Goal: Task Accomplishment & Management: Manage account settings

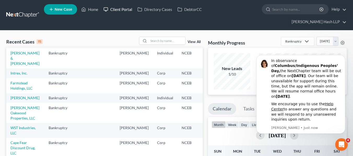
click at [116, 12] on link "Client Portal" at bounding box center [118, 9] width 34 height 9
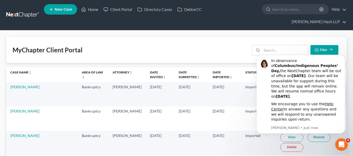
click at [17, 18] on link at bounding box center [22, 14] width 33 height 9
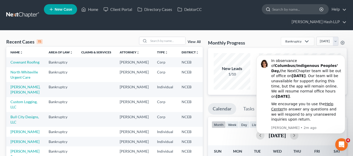
click at [266, 9] on icon at bounding box center [268, 9] width 5 height 5
click at [268, 9] on icon at bounding box center [268, 9] width 5 height 5
drag, startPoint x: 289, startPoint y: 11, endPoint x: 289, endPoint y: 25, distance: 14.1
click at [289, 11] on input "search" at bounding box center [296, 9] width 48 height 10
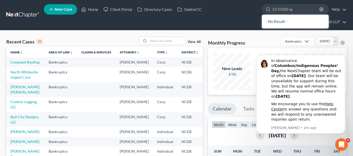
type input "23-01000-lgb"
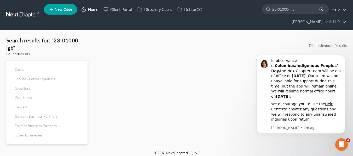
click at [92, 5] on link "Home" at bounding box center [90, 9] width 22 height 9
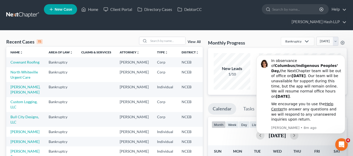
click at [15, 16] on link at bounding box center [22, 14] width 33 height 9
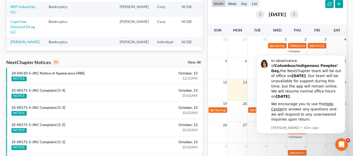
scroll to position [131, 0]
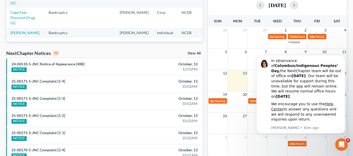
click at [196, 54] on link "View All" at bounding box center [194, 54] width 13 height 4
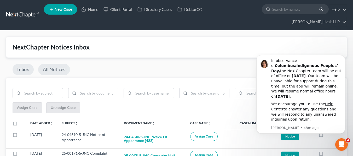
click at [50, 68] on link "All Notices" at bounding box center [54, 69] width 32 height 11
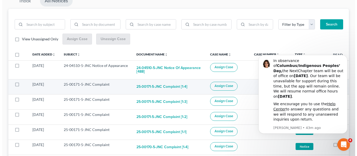
scroll to position [79, 0]
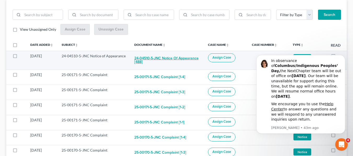
click at [189, 61] on button "24-04510-5-JNC Notice of Appearance [488]" at bounding box center [166, 61] width 65 height 14
checkbox input "true"
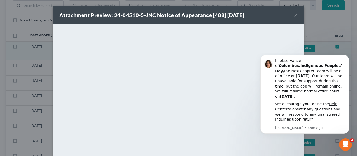
click at [294, 14] on button "×" at bounding box center [296, 15] width 4 height 6
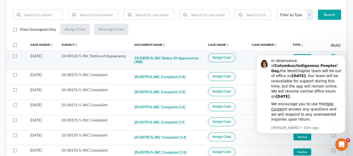
click at [222, 55] on button "Assign Case" at bounding box center [221, 58] width 27 height 9
checkbox input "true"
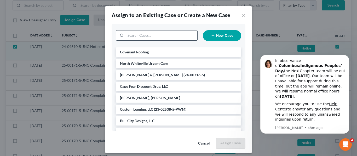
click at [154, 35] on input "search" at bounding box center [162, 36] width 72 height 10
type input "the little mint"
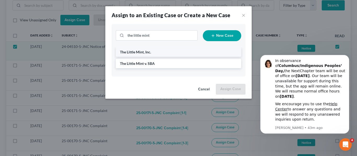
click at [152, 55] on li "The Little Mint, Inc." at bounding box center [178, 52] width 125 height 9
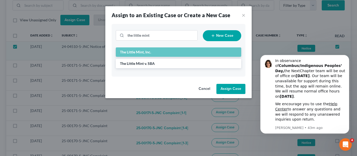
click at [228, 87] on button "Assign Case" at bounding box center [230, 89] width 29 height 10
checkbox input "false"
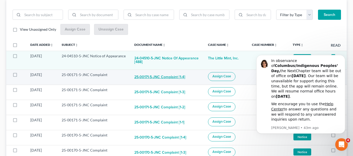
click at [164, 74] on button "25-00171-5-JNC Complaint [1-4]" at bounding box center [159, 77] width 51 height 10
checkbox input "true"
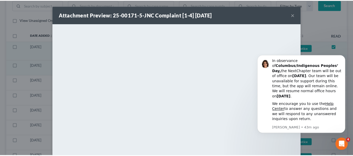
scroll to position [0, 0]
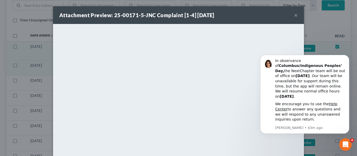
click at [294, 14] on button "×" at bounding box center [296, 15] width 4 height 6
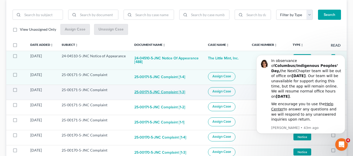
click at [162, 89] on button "25-00171-5-JNC Complaint [1-3]" at bounding box center [159, 93] width 51 height 10
checkbox input "true"
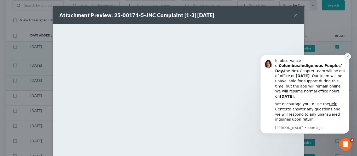
click at [345, 60] on button "Dismiss notification" at bounding box center [347, 56] width 7 height 7
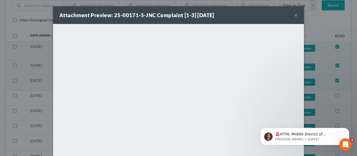
click at [295, 13] on button "×" at bounding box center [296, 15] width 4 height 6
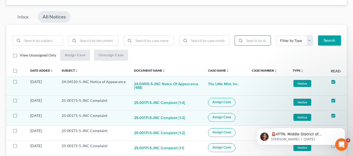
scroll to position [78, 0]
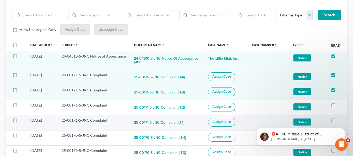
click at [184, 125] on button "25-00171-5-JNC Complaint [1-1]" at bounding box center [159, 123] width 50 height 10
checkbox input "true"
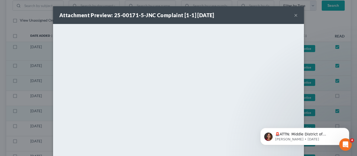
click at [295, 15] on button "×" at bounding box center [296, 15] width 4 height 6
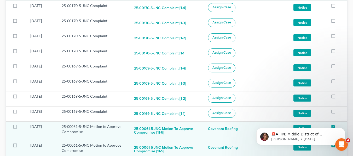
scroll to position [209, 0]
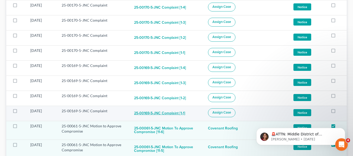
click at [180, 112] on button "25-00169-5-JNC Complaint [1-1]" at bounding box center [159, 114] width 51 height 10
checkbox input "true"
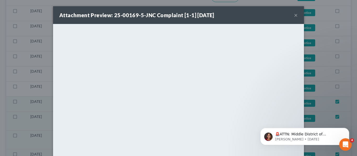
click at [294, 15] on button "×" at bounding box center [296, 15] width 4 height 6
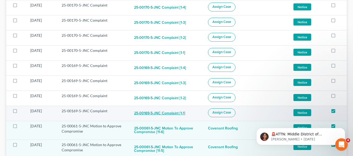
click at [153, 114] on button "25-00169-5-JNC Complaint [1-1]" at bounding box center [159, 114] width 51 height 10
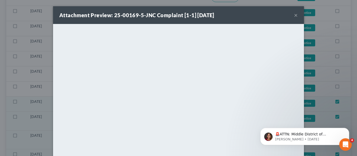
click at [294, 16] on button "×" at bounding box center [296, 15] width 4 height 6
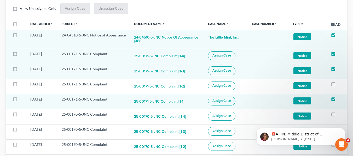
scroll to position [26, 0]
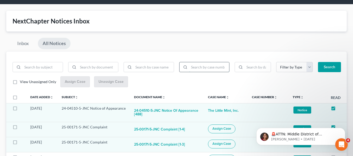
click at [192, 68] on input "search" at bounding box center [209, 67] width 40 height 10
type input "[PHONE_NUMBER]"
click at [318, 62] on button "Search" at bounding box center [329, 67] width 23 height 10
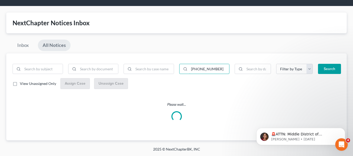
scroll to position [0, 0]
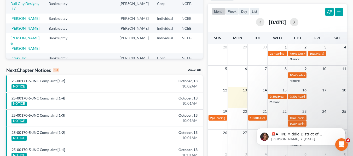
scroll to position [72, 0]
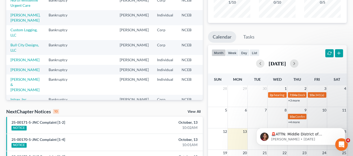
click at [197, 110] on div "NextChapter Notices 10 View All" at bounding box center [104, 113] width 196 height 8
click at [197, 110] on link "View All" at bounding box center [194, 112] width 13 height 4
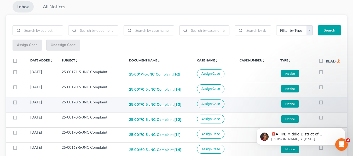
scroll to position [114, 0]
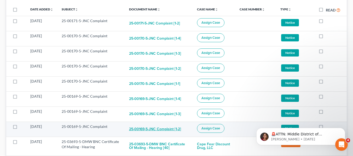
click at [151, 129] on button "25-00169-5-JNC Complaint [1-2]" at bounding box center [155, 129] width 52 height 10
checkbox input "true"
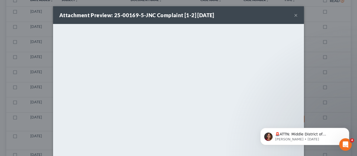
click at [294, 13] on button "×" at bounding box center [296, 15] width 4 height 6
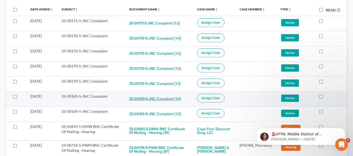
click at [150, 97] on button "25-00169-5-JNC Complaint [1-4]" at bounding box center [155, 99] width 52 height 10
checkbox input "true"
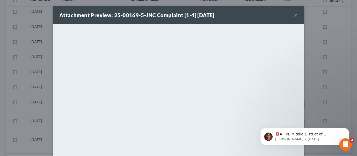
click at [295, 16] on button "×" at bounding box center [296, 15] width 4 height 6
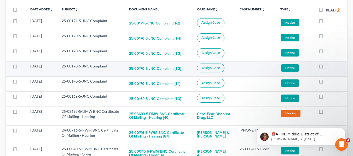
click at [155, 70] on button "25-00170-5-JNC Complaint [1-2]" at bounding box center [155, 69] width 52 height 10
checkbox input "true"
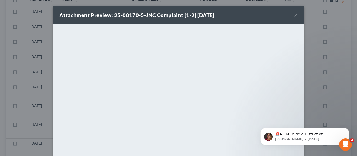
click at [294, 14] on button "×" at bounding box center [296, 15] width 4 height 6
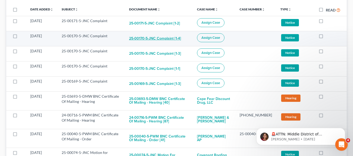
click at [140, 40] on button "25-00170-5-JNC Complaint [1-4]" at bounding box center [155, 38] width 52 height 10
checkbox input "true"
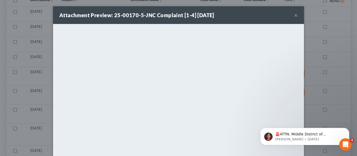
click at [294, 17] on button "×" at bounding box center [296, 15] width 4 height 6
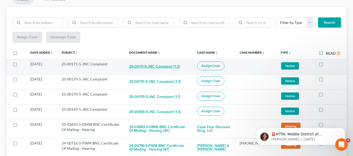
scroll to position [36, 0]
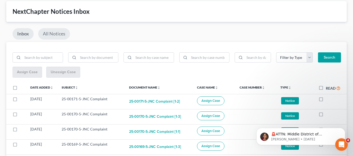
click at [59, 37] on link "All Notices" at bounding box center [54, 33] width 32 height 11
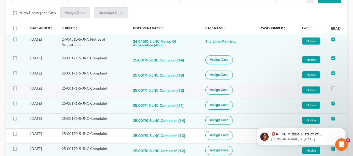
scroll to position [88, 0]
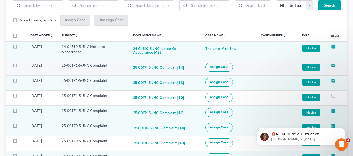
click at [177, 70] on button "25-00171-5-JNC Complaint [1-4]" at bounding box center [158, 68] width 51 height 10
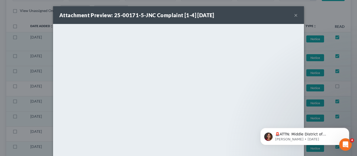
click at [294, 13] on button "×" at bounding box center [296, 15] width 4 height 6
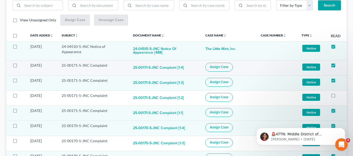
click at [227, 64] on button "Assign Case" at bounding box center [218, 67] width 27 height 9
checkbox input "true"
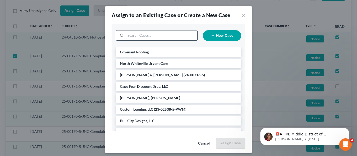
click at [140, 37] on input "search" at bounding box center [162, 36] width 72 height 10
type input "giz"
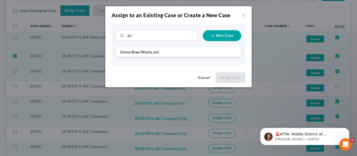
click at [207, 80] on button "Cancel" at bounding box center [204, 78] width 20 height 10
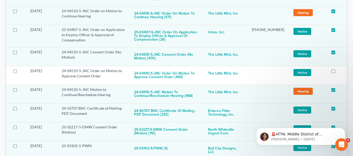
scroll to position [4700, 0]
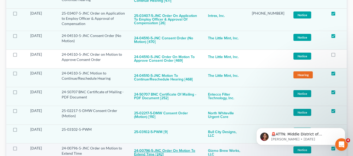
click at [189, 146] on button "24-00796-5-JNC Order on Motion to Extend Time [242]" at bounding box center [167, 153] width 66 height 14
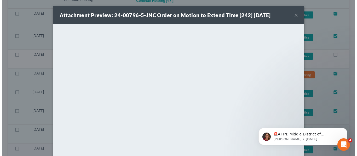
scroll to position [4672, 0]
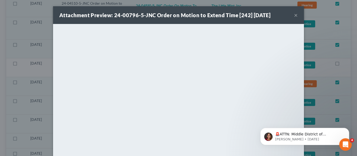
click at [294, 13] on button "×" at bounding box center [296, 15] width 4 height 6
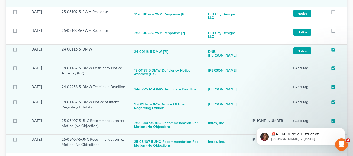
scroll to position [4909, 0]
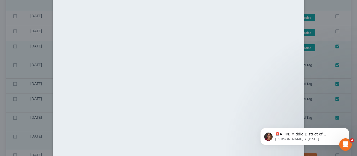
scroll to position [0, 0]
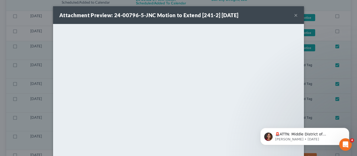
click at [294, 15] on button "×" at bounding box center [296, 15] width 4 height 6
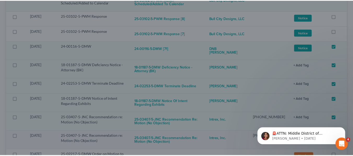
scroll to position [4909, 0]
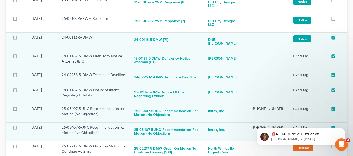
checkbox input "true"
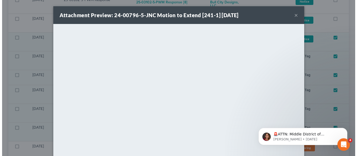
scroll to position [4871, 0]
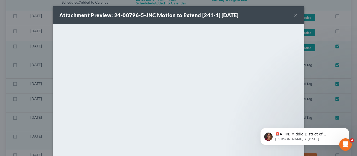
click at [294, 13] on button "×" at bounding box center [296, 15] width 4 height 6
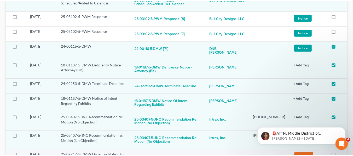
scroll to position [4909, 0]
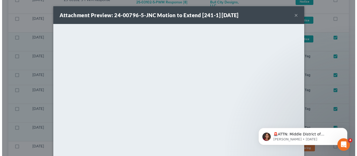
scroll to position [4871, 0]
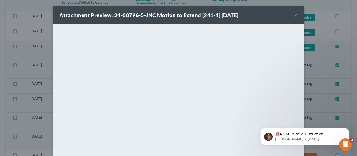
click at [294, 12] on button "×" at bounding box center [296, 15] width 4 height 6
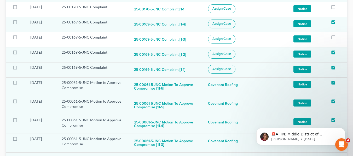
scroll to position [261, 0]
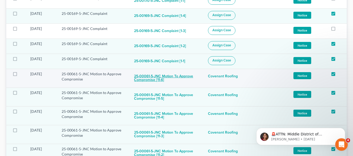
click at [190, 76] on button "25-00061-5-JNC Motion to Approve Compromise [11-6]" at bounding box center [167, 79] width 66 height 14
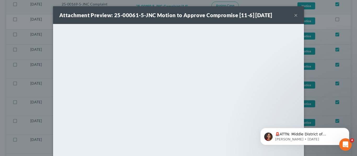
click at [297, 16] on div "Attachment Preview: 25-00061-5-JNC Motion to Approve Compromise [11-6] [DATE] ×" at bounding box center [178, 15] width 251 height 18
click at [294, 16] on button "×" at bounding box center [296, 15] width 4 height 6
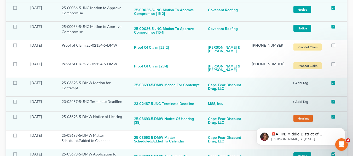
scroll to position [1045, 0]
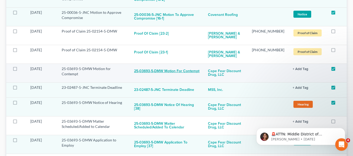
click at [190, 66] on button "25-03693-5-DMW Motion for Contempt" at bounding box center [166, 71] width 65 height 10
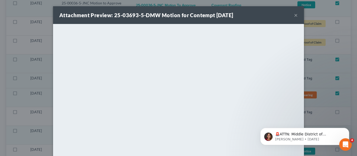
click at [292, 14] on div "Attachment Preview: 25-03693-5-DMW Motion for Contempt [DATE] ×" at bounding box center [178, 15] width 251 height 18
click at [294, 15] on button "×" at bounding box center [296, 15] width 4 height 6
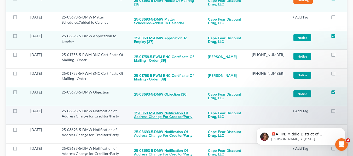
scroll to position [1202, 0]
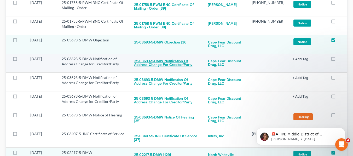
click at [162, 59] on button "25-03693-5-DMW Notification of Address Change for Creditor/Party" at bounding box center [167, 63] width 66 height 14
checkbox input "true"
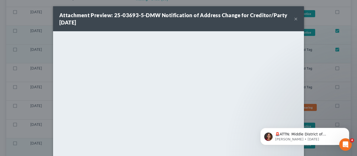
click at [294, 18] on button "×" at bounding box center [296, 19] width 4 height 6
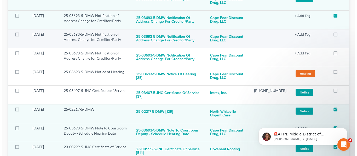
scroll to position [1254, 0]
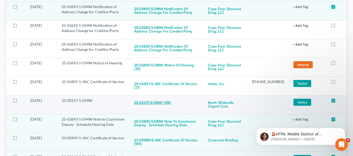
click at [164, 98] on button "25-02217-5-DMW [129]" at bounding box center [152, 103] width 37 height 10
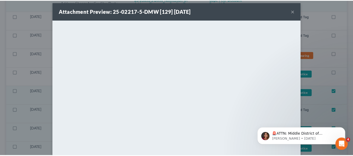
scroll to position [0, 0]
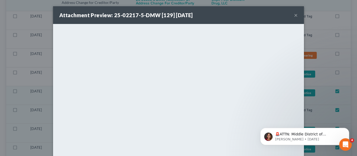
click at [296, 14] on div "Attachment Preview: 25-02217-5-DMW [129] [DATE] ×" at bounding box center [178, 15] width 251 height 18
click at [294, 15] on button "×" at bounding box center [296, 15] width 4 height 6
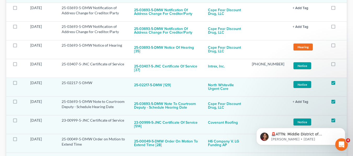
scroll to position [1280, 0]
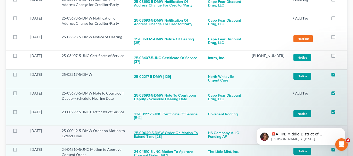
click at [154, 131] on button "25-00049-5-DMW Order on Motion to Extend Time [28]" at bounding box center [167, 136] width 66 height 14
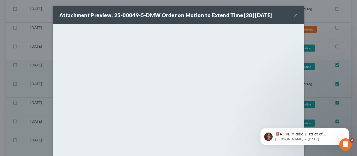
click at [294, 14] on button "×" at bounding box center [296, 15] width 4 height 6
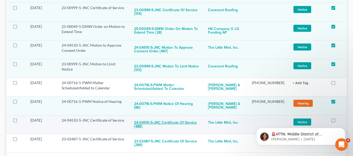
scroll to position [1411, 0]
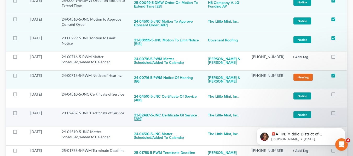
click at [160, 111] on button "23-02487-5-JNC Certificate of Service [289]" at bounding box center [167, 118] width 66 height 14
checkbox input "true"
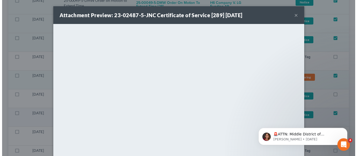
scroll to position [1407, 0]
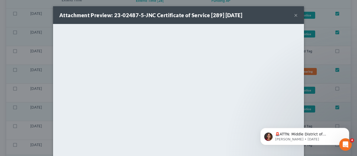
click at [294, 15] on button "×" at bounding box center [296, 15] width 4 height 6
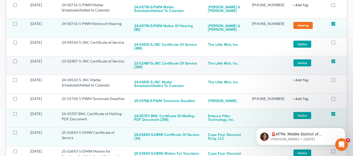
scroll to position [1463, 0]
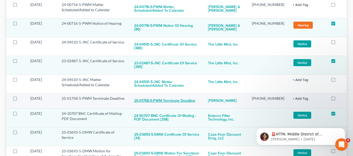
click at [192, 96] on button "25-01758-5-PWM Terminate Deadline" at bounding box center [164, 101] width 61 height 10
checkbox input "true"
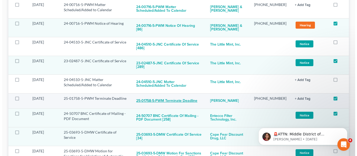
scroll to position [1459, 0]
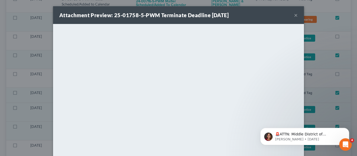
click at [294, 16] on button "×" at bounding box center [296, 15] width 4 height 6
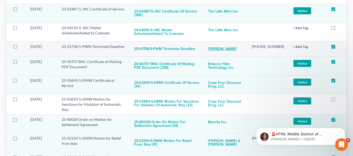
scroll to position [1515, 0]
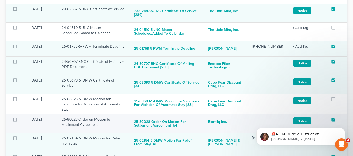
click at [188, 117] on button "25-80028 Order on Motion for Settlement Agreement [54]" at bounding box center [167, 124] width 66 height 14
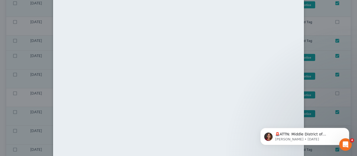
scroll to position [0, 0]
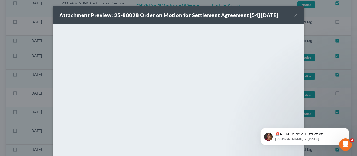
click at [295, 14] on button "×" at bounding box center [296, 15] width 4 height 6
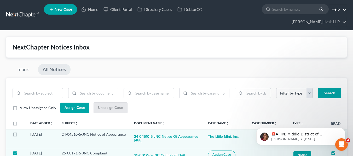
click at [336, 9] on link "Help" at bounding box center [338, 9] width 18 height 9
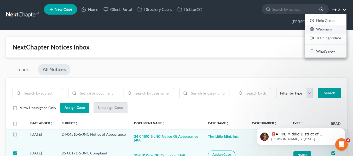
click at [328, 29] on link "Webinars" at bounding box center [326, 29] width 42 height 9
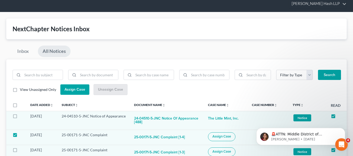
scroll to position [52, 0]
